Goal: Task Accomplishment & Management: Use online tool/utility

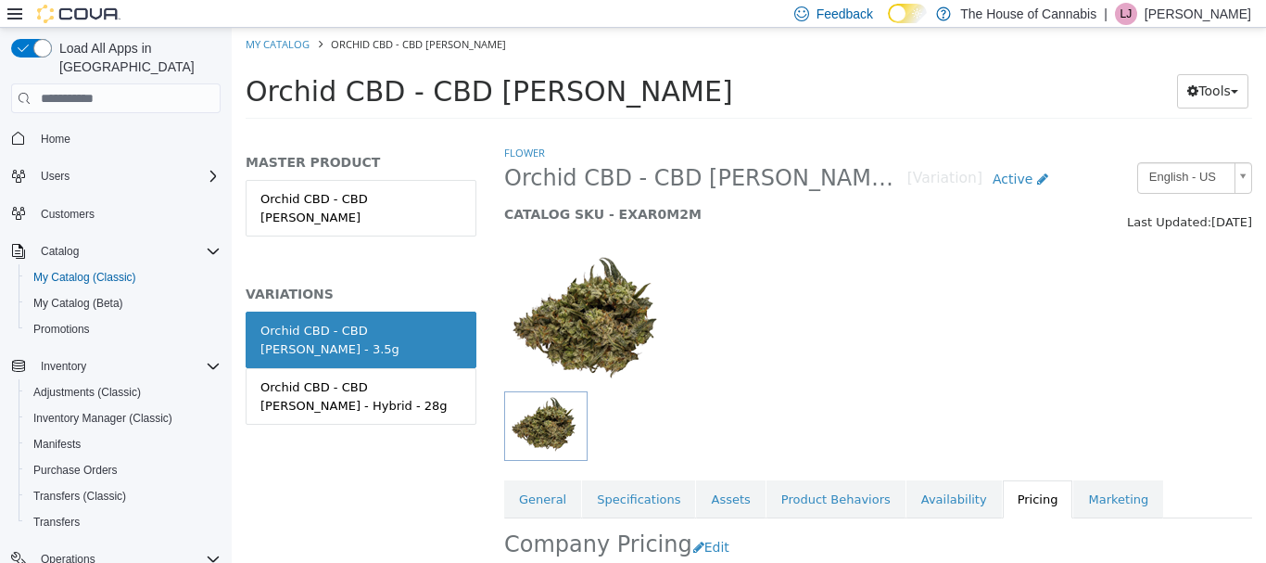
scroll to position [246, 0]
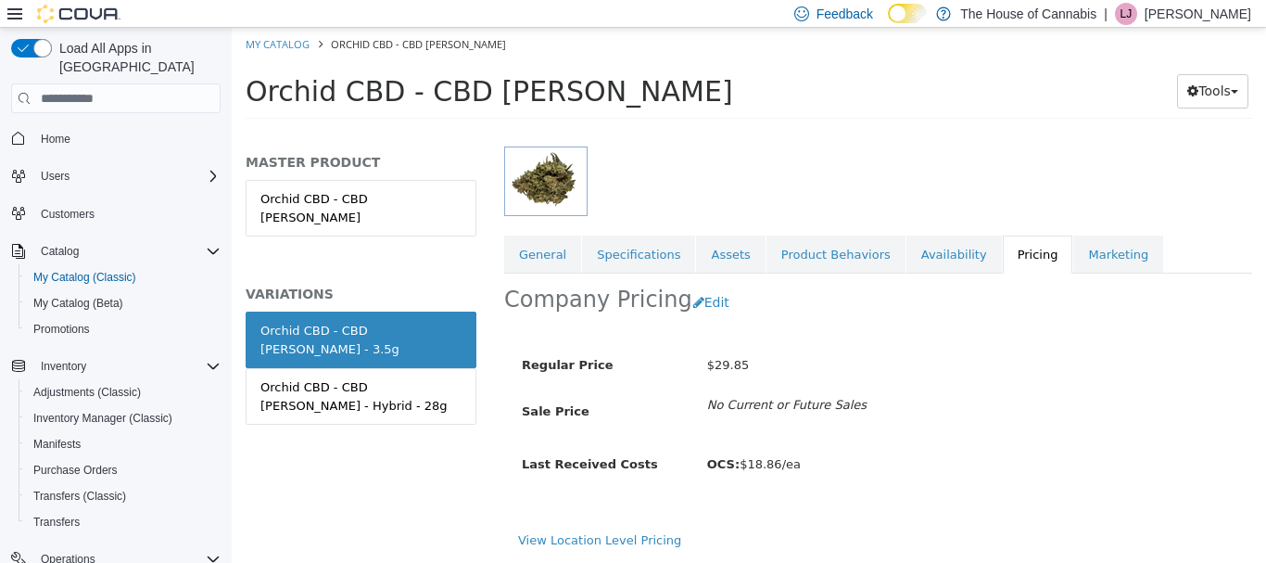
click at [1145, 411] on span "No Current or Future Sales" at bounding box center [970, 405] width 555 height 19
click at [1092, 521] on div "Regular Price $29.85 Sale Price No Current or Future Sales Last Received Costs …" at bounding box center [878, 431] width 748 height 199
click at [1061, 121] on div "Orchid CBD - CBD Runtz Tools Move Variations Print Labels" at bounding box center [749, 96] width 1035 height 70
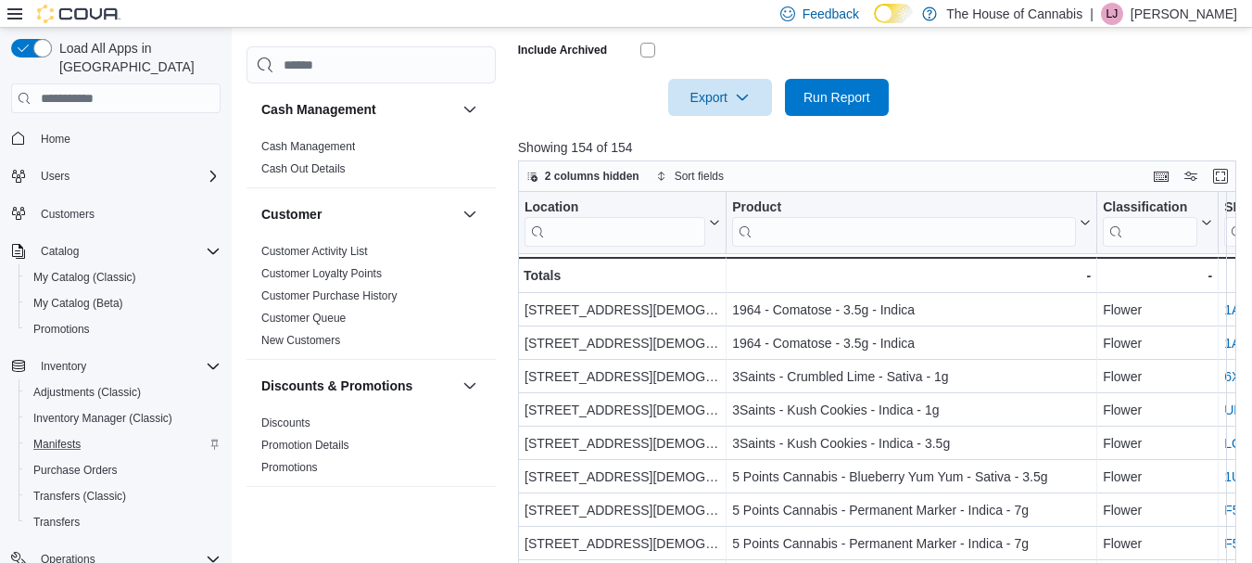
scroll to position [396, 0]
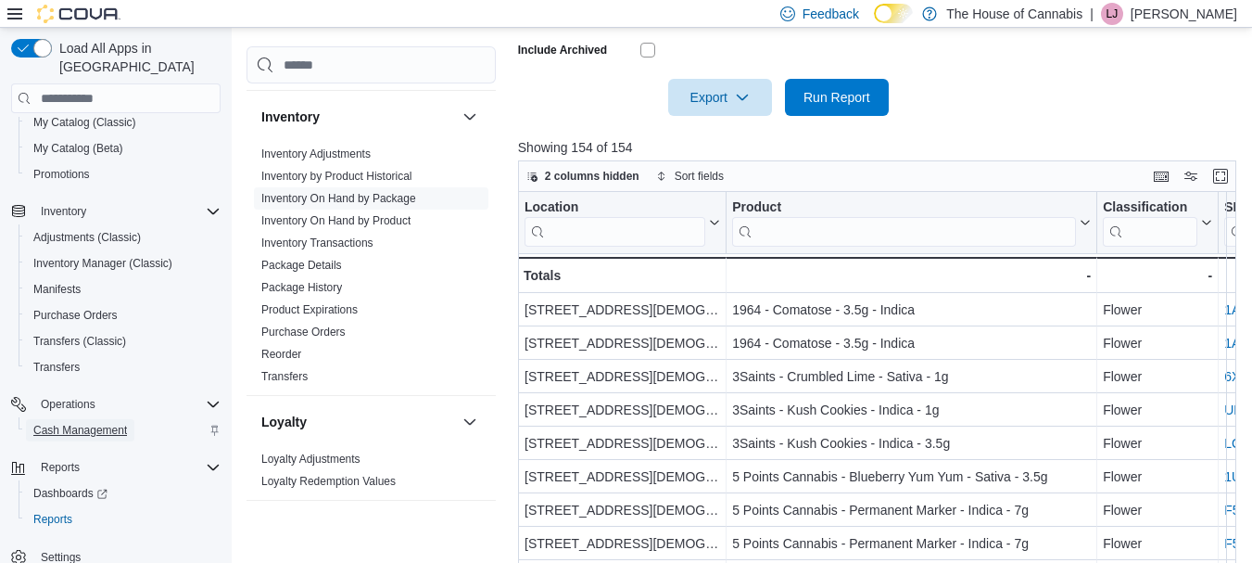
click at [101, 423] on span "Cash Management" at bounding box center [80, 430] width 94 height 15
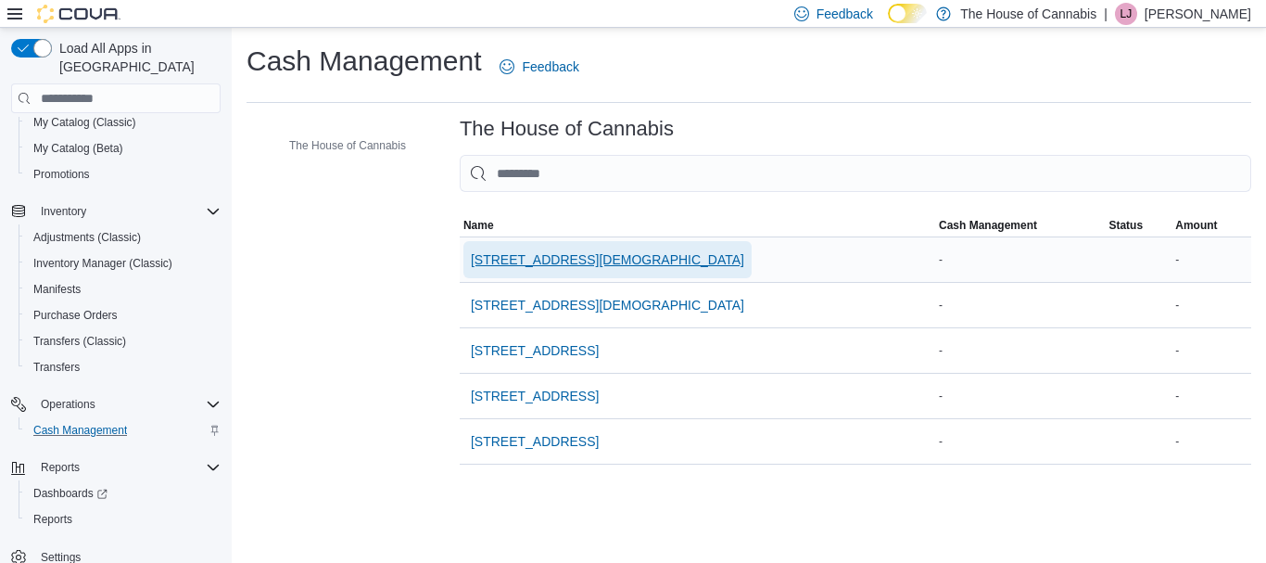
click at [609, 260] on span "[STREET_ADDRESS][DEMOGRAPHIC_DATA]" at bounding box center [607, 259] width 273 height 19
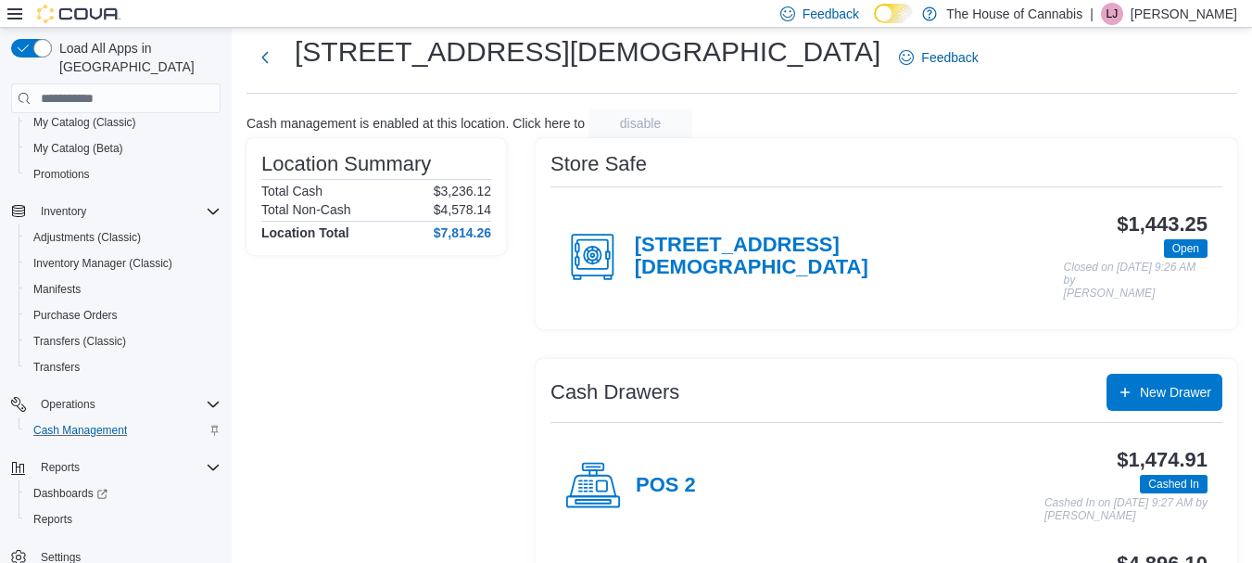
scroll to position [46, 0]
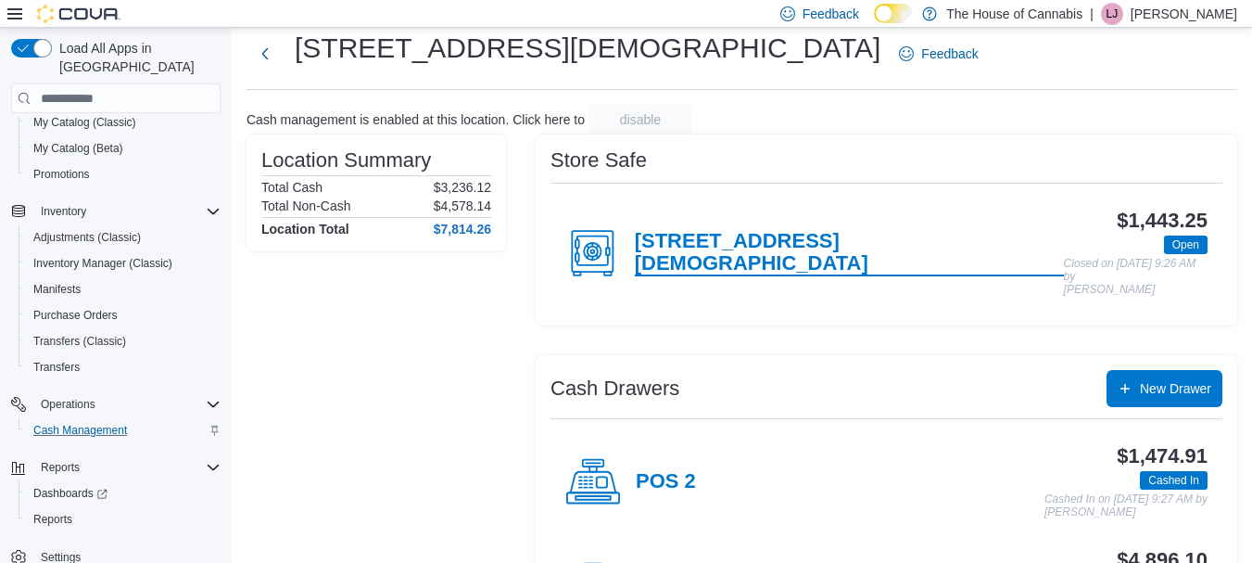
click at [870, 248] on h4 "[STREET_ADDRESS][DEMOGRAPHIC_DATA]" at bounding box center [849, 253] width 429 height 46
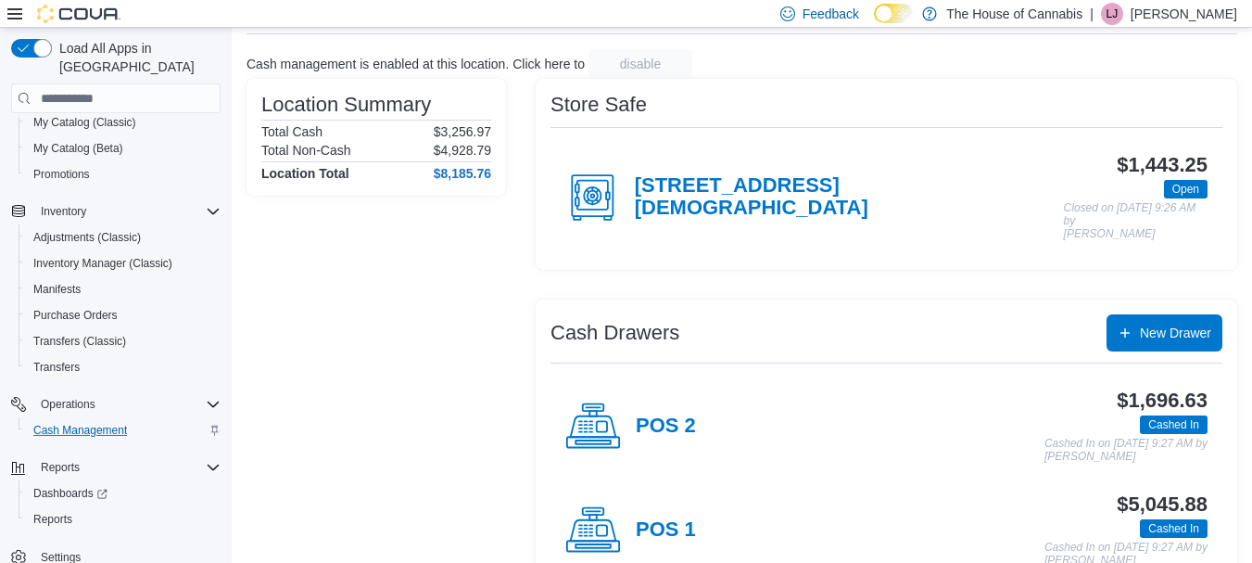
scroll to position [205, 0]
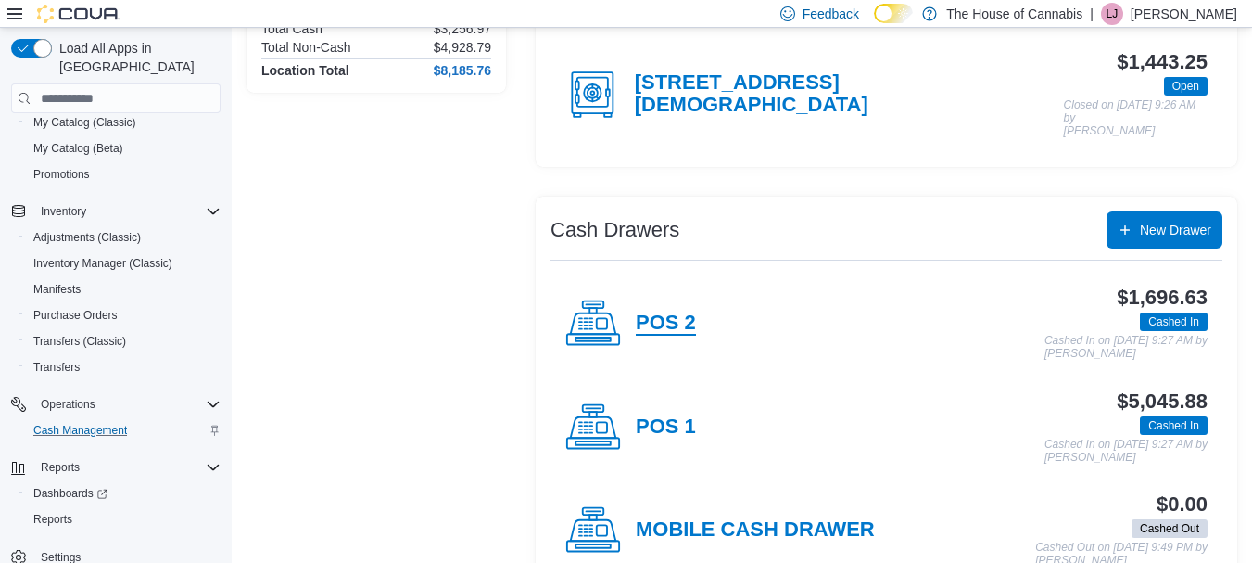
click at [680, 312] on h4 "POS 2" at bounding box center [666, 323] width 60 height 24
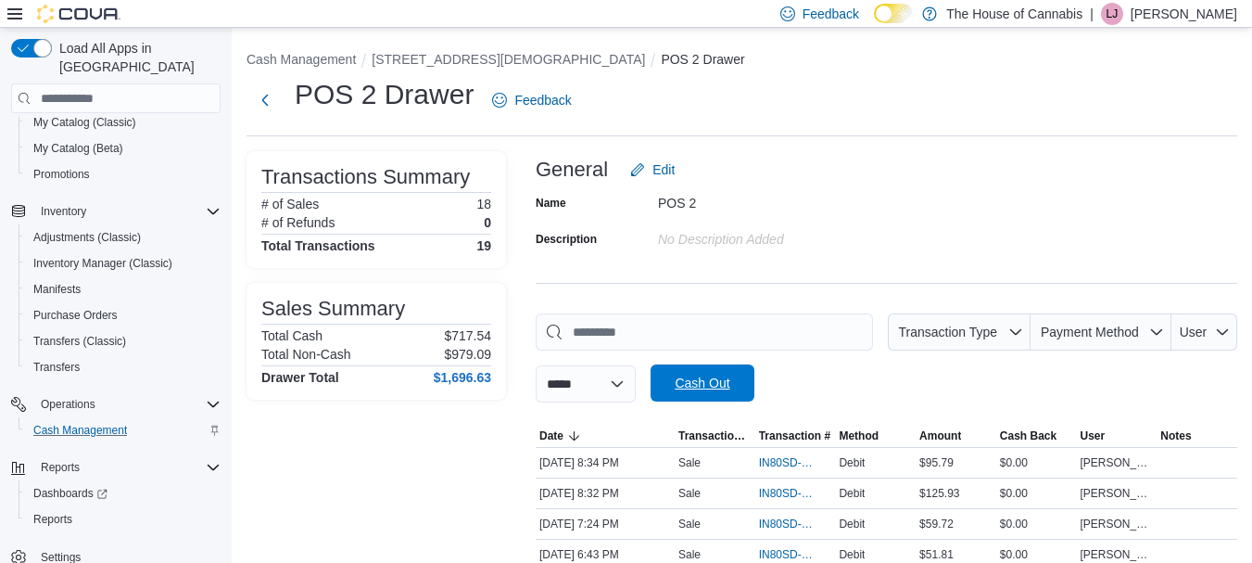
click at [729, 388] on span "Cash Out" at bounding box center [702, 383] width 55 height 19
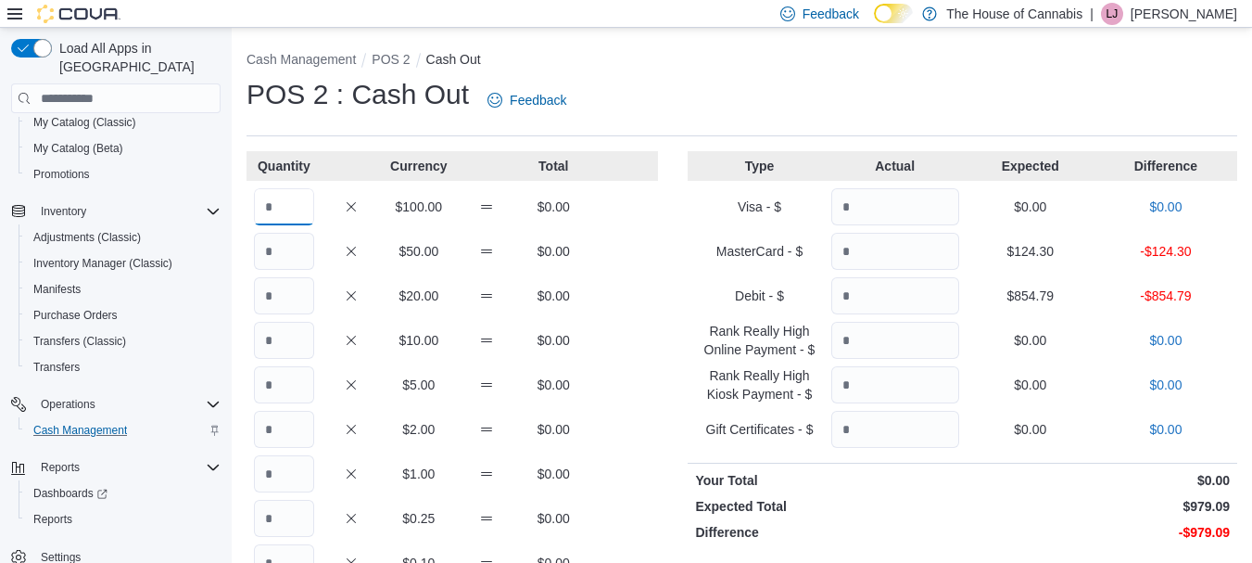
click at [289, 210] on input "Quantity" at bounding box center [284, 206] width 60 height 37
click at [287, 210] on input "Quantity" at bounding box center [284, 206] width 60 height 37
type input "*"
type input "**"
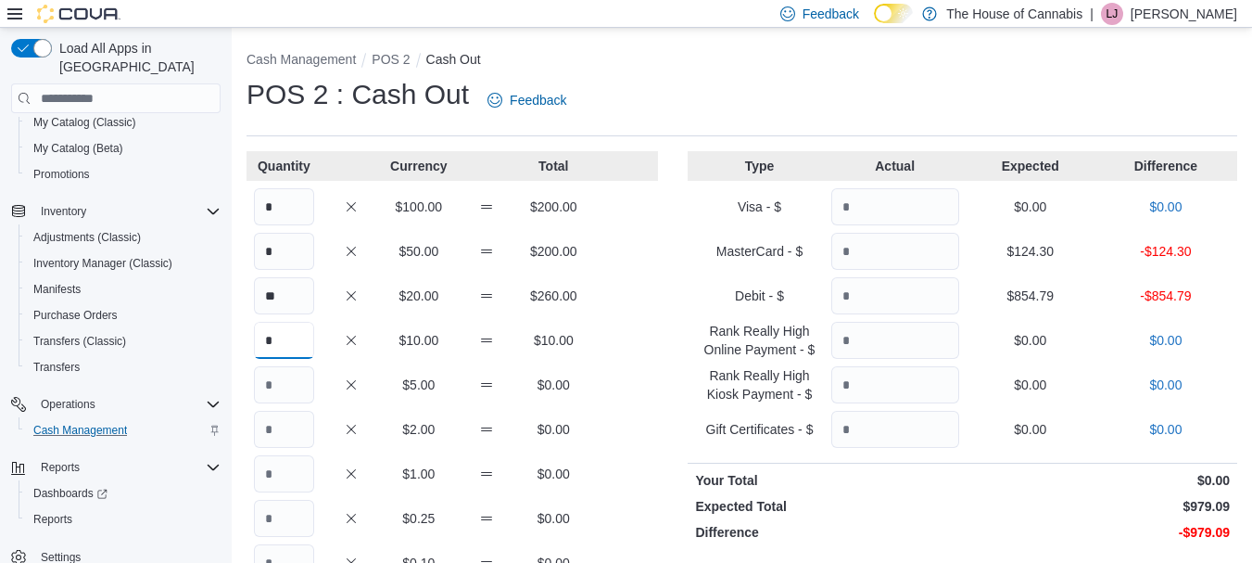
type input "*"
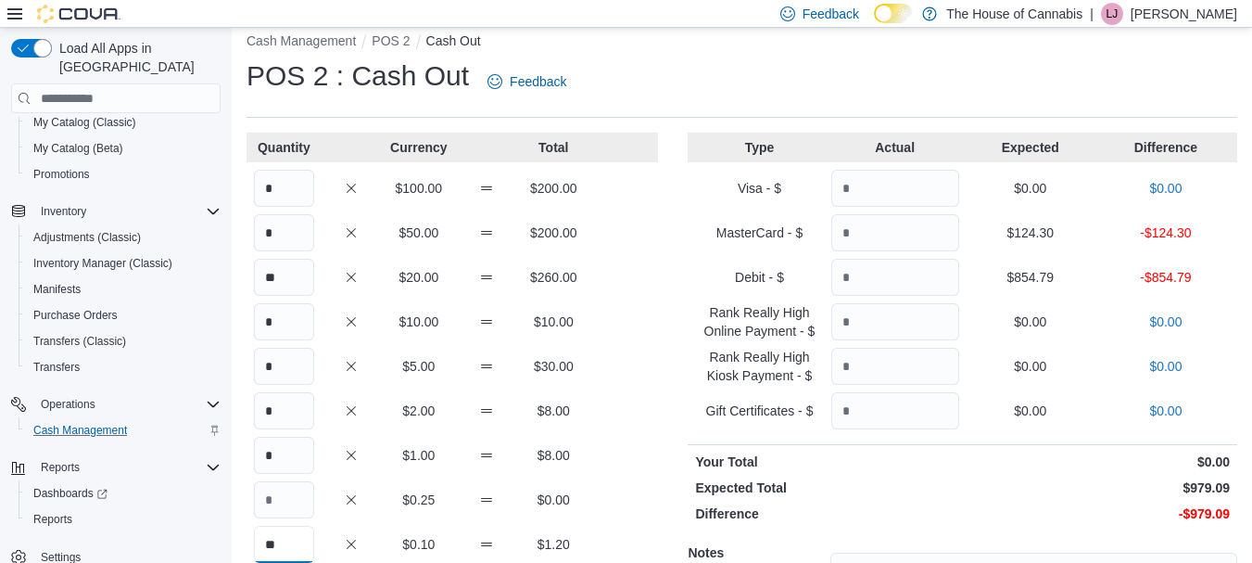
type input "**"
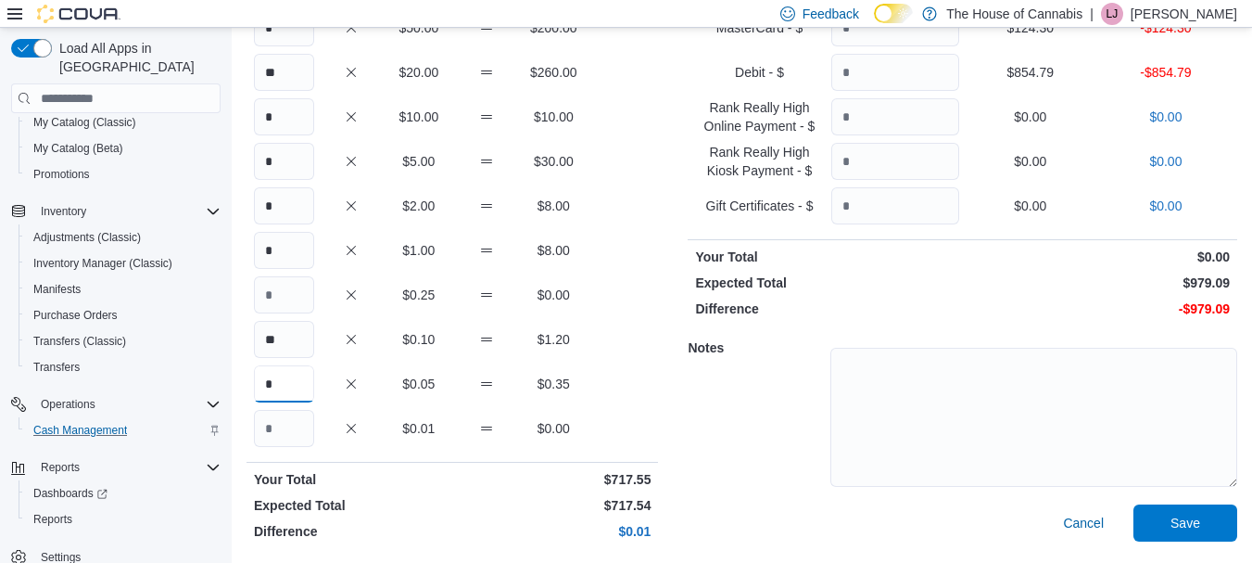
type input "*"
click at [768, 442] on div "Notes" at bounding box center [963, 414] width 550 height 179
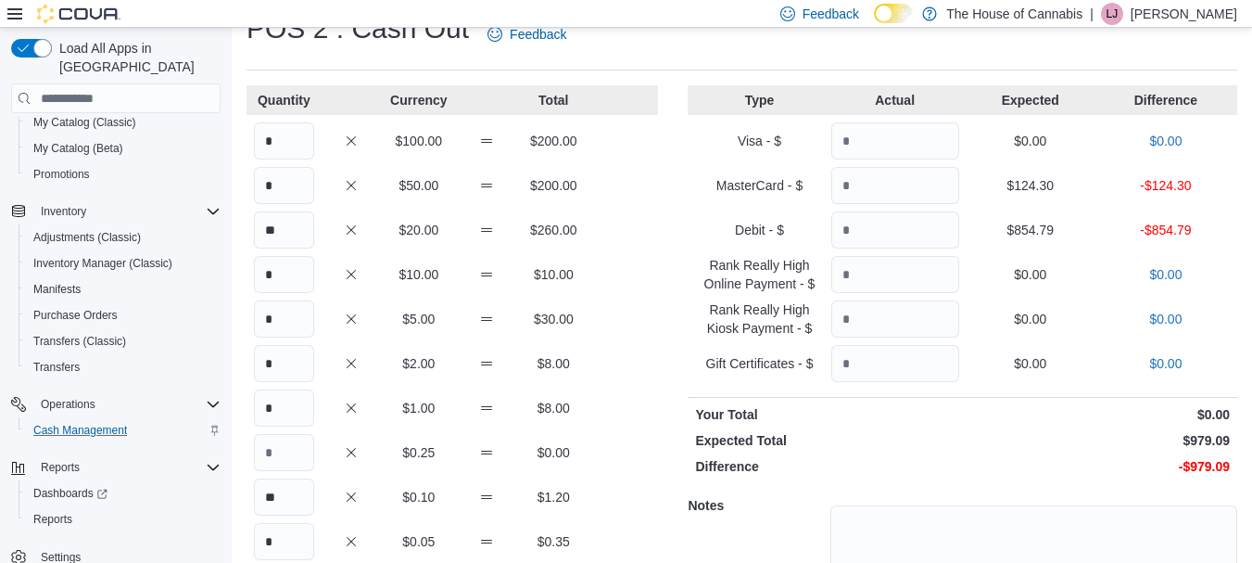
scroll to position [60, 0]
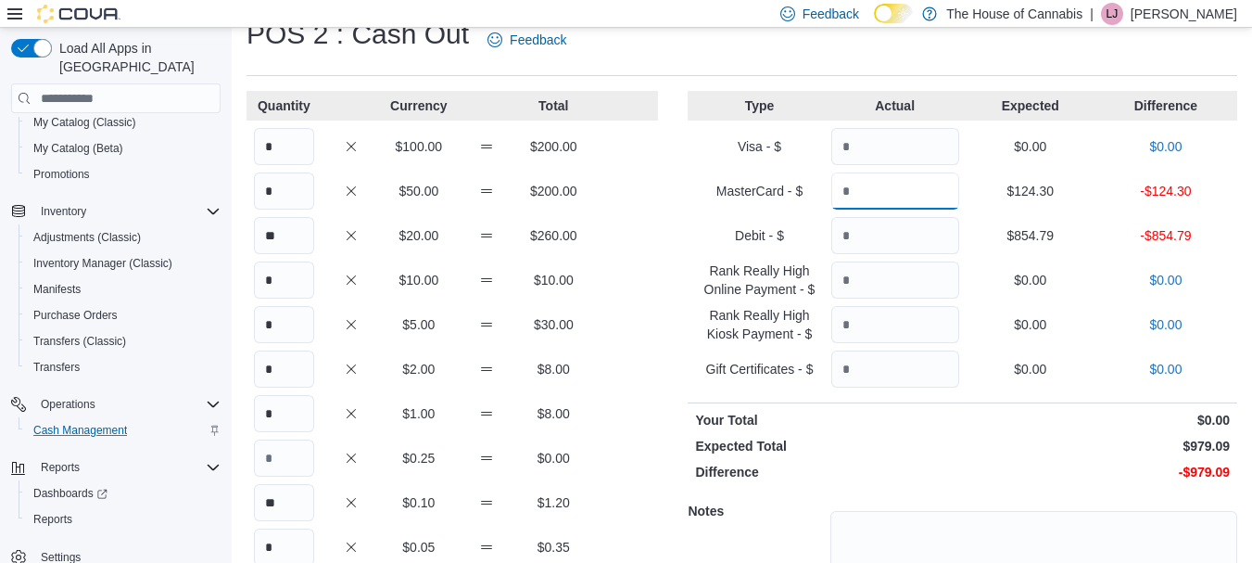
click at [920, 184] on input "Quantity" at bounding box center [896, 190] width 128 height 37
type input "******"
click at [985, 477] on p "$0.00" at bounding box center [1098, 472] width 263 height 19
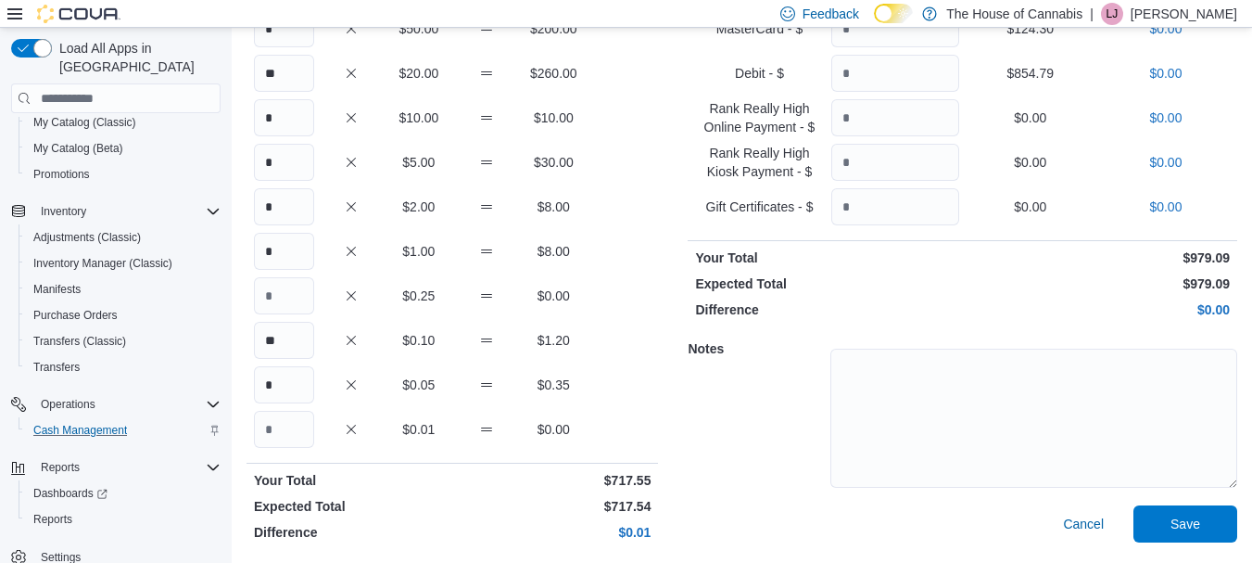
scroll to position [223, 0]
click at [1193, 528] on span "Save" at bounding box center [1186, 522] width 30 height 19
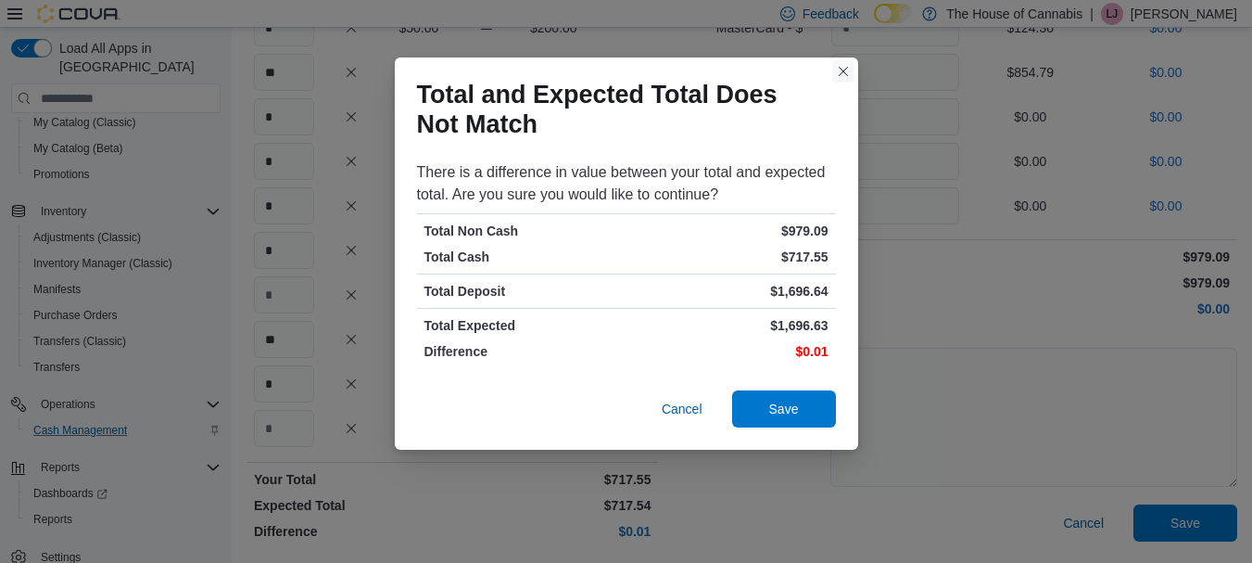
click at [842, 72] on button "Closes this modal window" at bounding box center [843, 71] width 22 height 22
click at [842, 72] on input "******" at bounding box center [896, 72] width 128 height 37
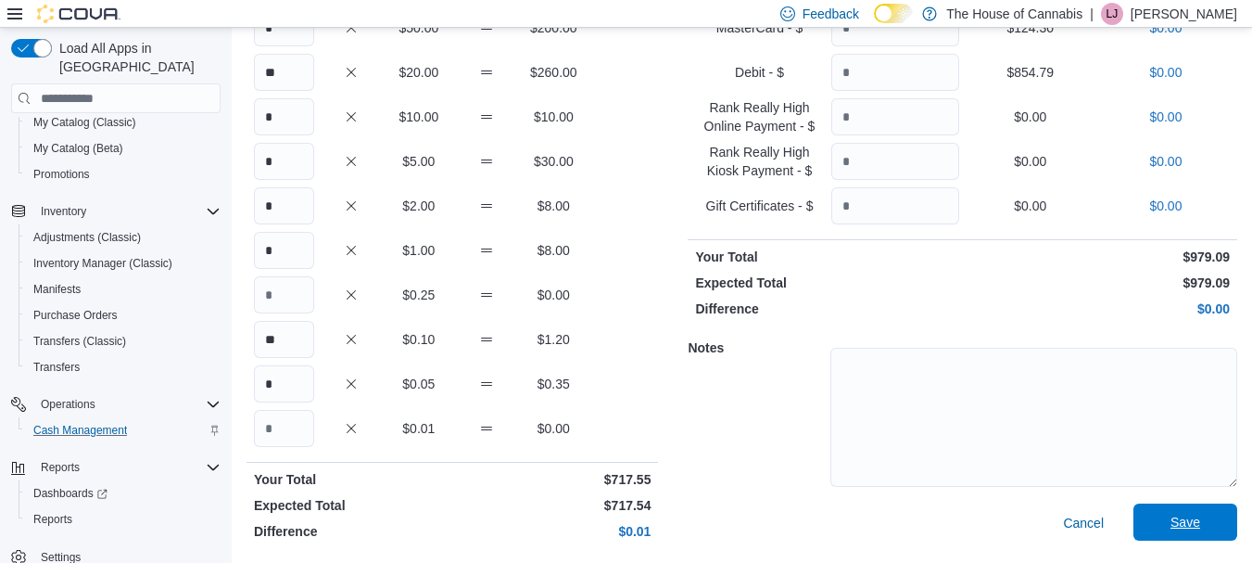
click at [1190, 533] on span "Save" at bounding box center [1186, 521] width 82 height 37
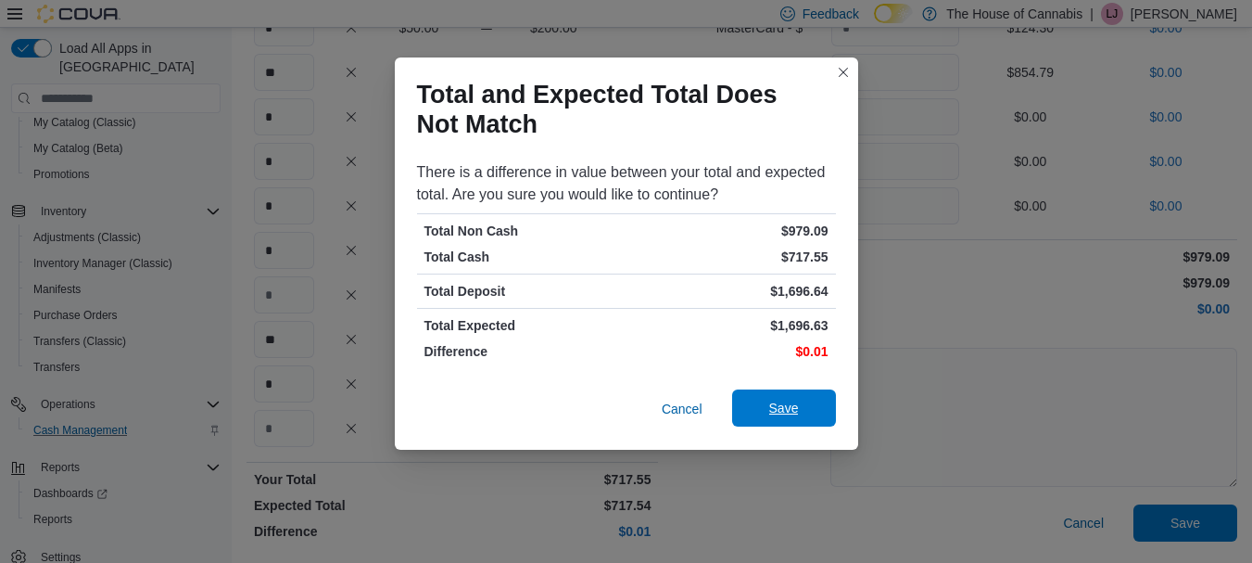
click at [779, 403] on span "Save" at bounding box center [784, 408] width 30 height 19
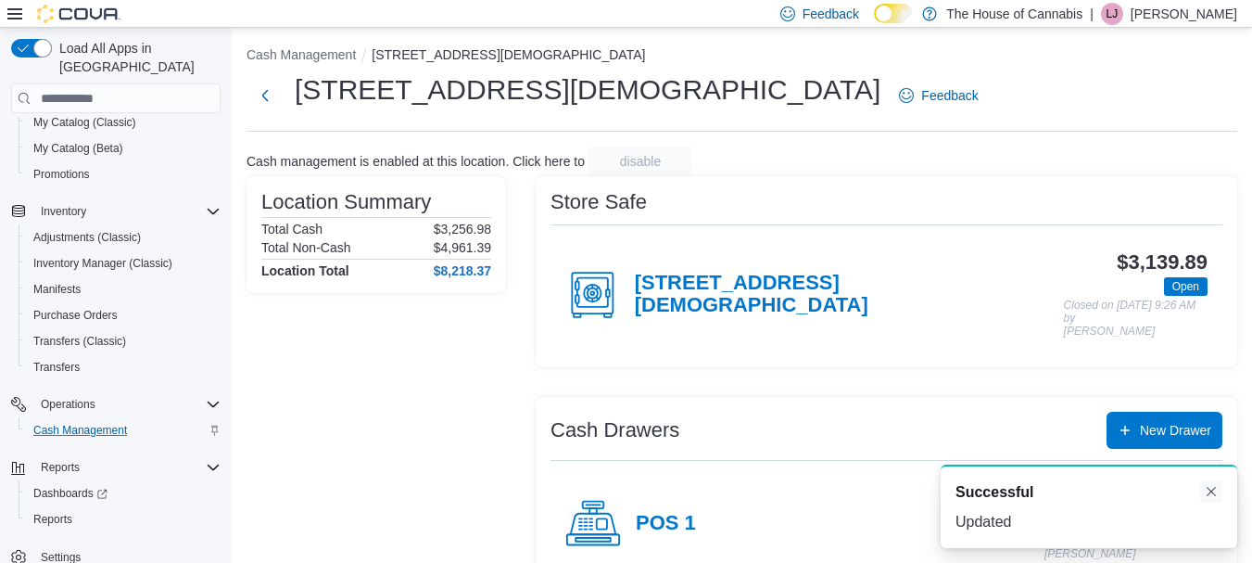
click at [1210, 493] on button "Dismiss toast" at bounding box center [1212, 491] width 22 height 22
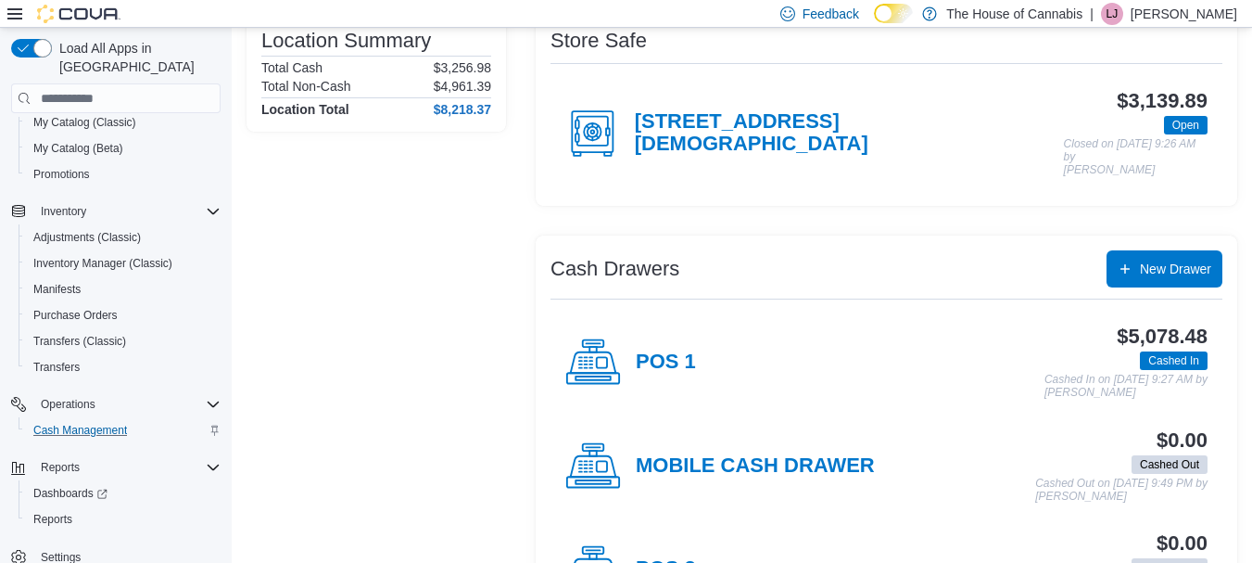
scroll to position [158, 0]
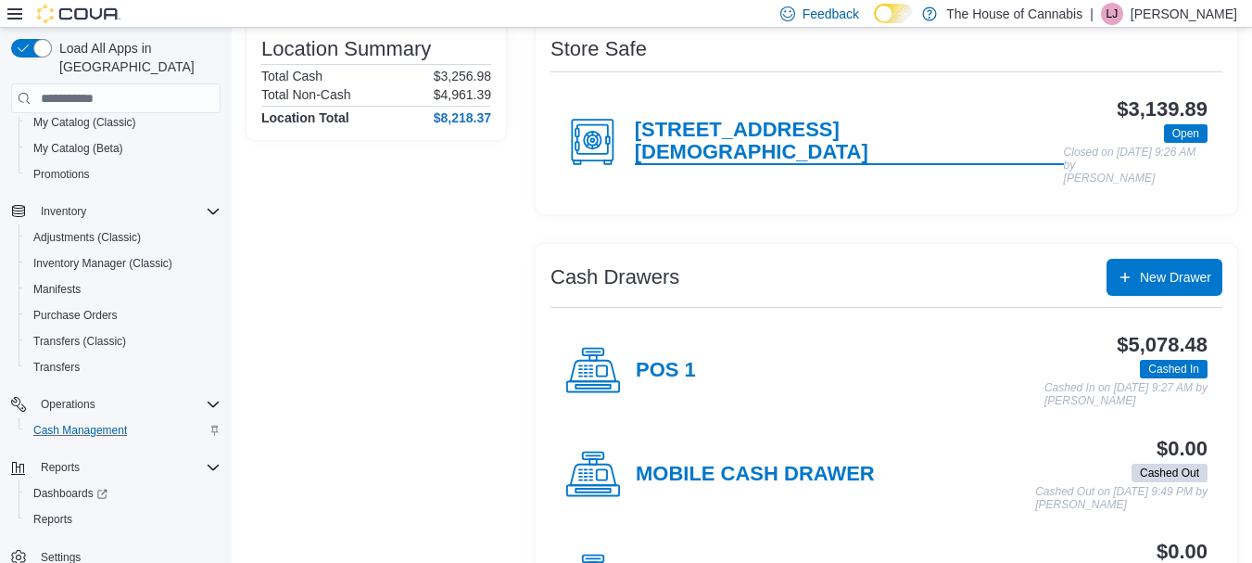
click at [753, 140] on h4 "[STREET_ADDRESS][DEMOGRAPHIC_DATA]" at bounding box center [849, 142] width 429 height 46
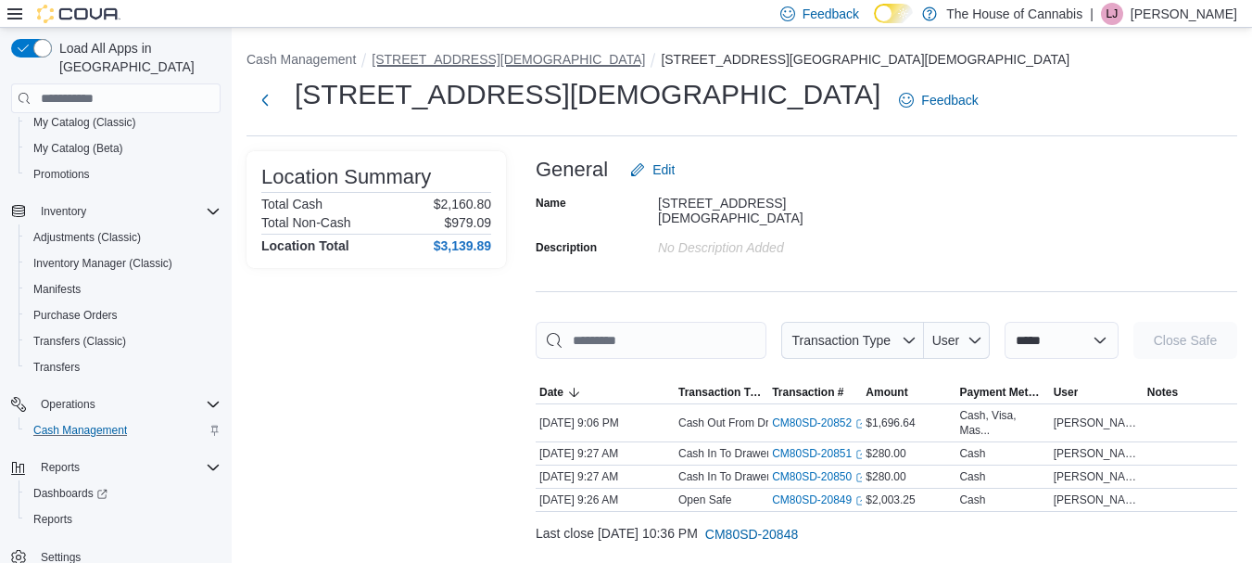
click at [480, 59] on button "[STREET_ADDRESS][DEMOGRAPHIC_DATA]" at bounding box center [508, 59] width 273 height 15
